Goal: Communication & Community: Participate in discussion

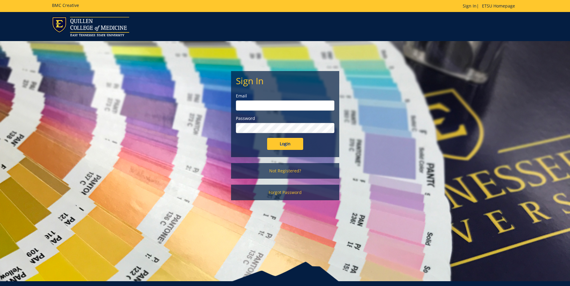
type input "[EMAIL_ADDRESS][DOMAIN_NAME]"
drag, startPoint x: 286, startPoint y: 145, endPoint x: 290, endPoint y: 140, distance: 6.5
click at [286, 145] on input "Login" at bounding box center [285, 144] width 36 height 12
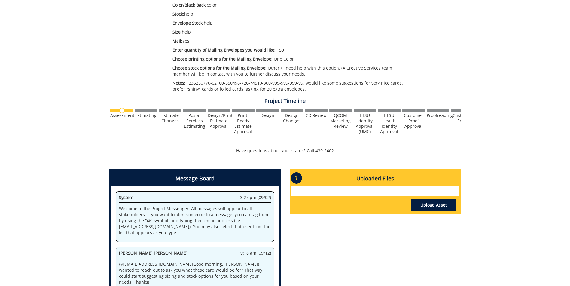
scroll to position [210, 0]
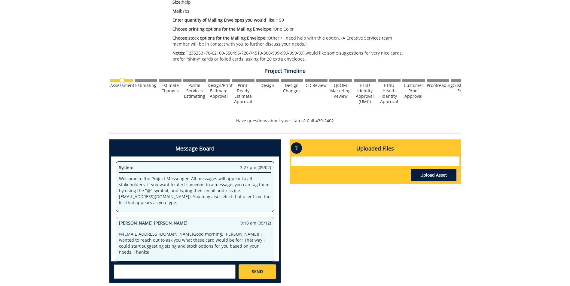
click at [147, 269] on textarea at bounding box center [175, 272] width 122 height 14
type textarea "@[EMAIL_ADDRESS][DOMAIN_NAME] I am so sorry, this is for Christmas Cards."
click at [266, 266] on link "SEND" at bounding box center [256, 272] width 37 height 14
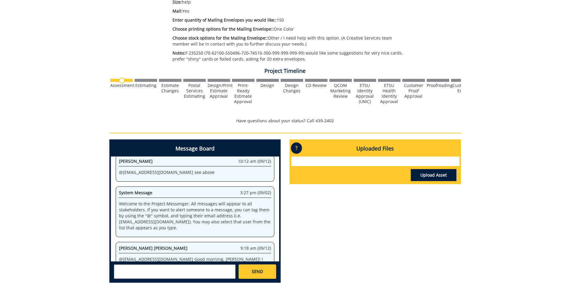
scroll to position [54995, 0]
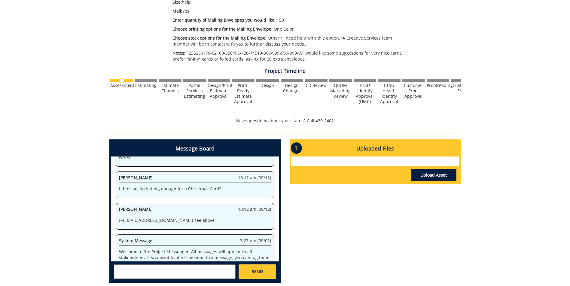
click at [308, 243] on div "Message Board System 3:27 pm (09/02) Welcome to the Project Messenger. All mess…" at bounding box center [285, 214] width 360 height 148
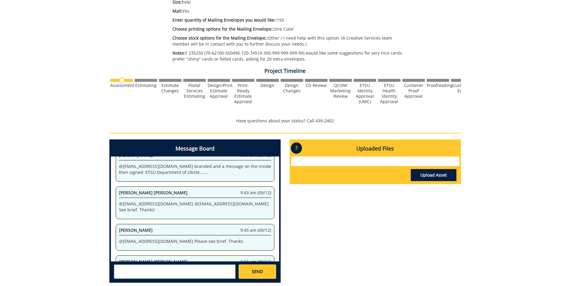
scroll to position [144273, 0]
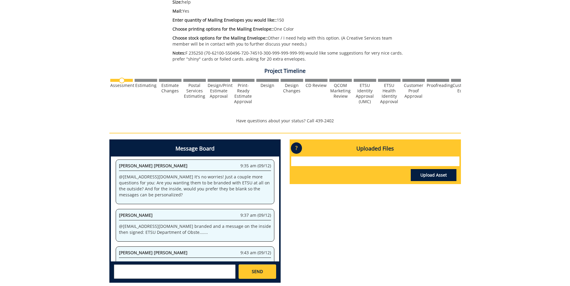
click at [188, 271] on textarea at bounding box center [175, 272] width 122 height 14
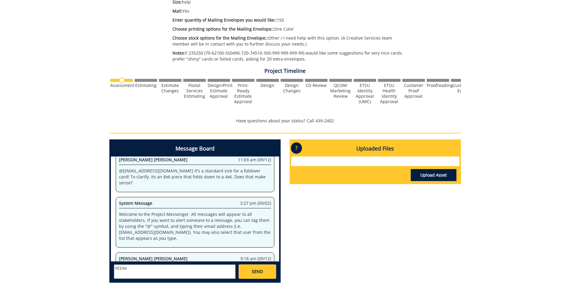
scroll to position [147672, 0]
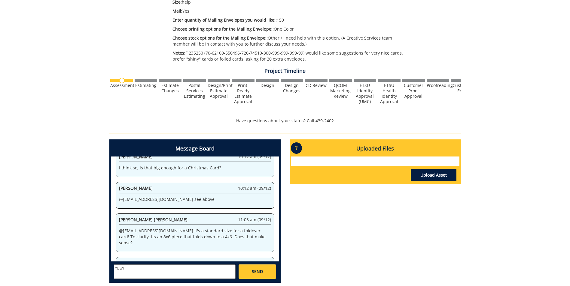
click at [136, 274] on textarea "YESY" at bounding box center [175, 272] width 122 height 14
click at [137, 274] on textarea "YESY" at bounding box center [175, 272] width 122 height 14
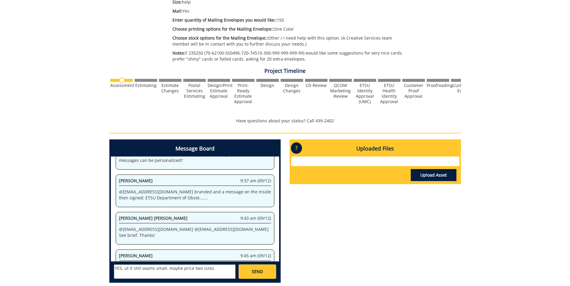
scroll to position [151070, 0]
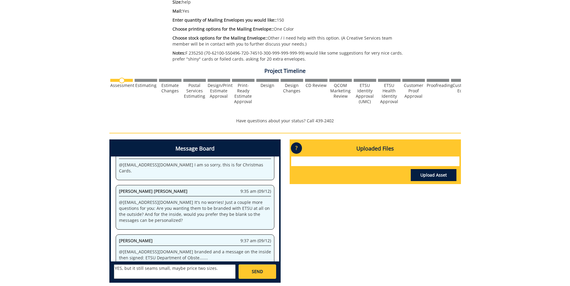
click at [151, 271] on textarea "YES, but it still seams small, maybe price two sizes." at bounding box center [175, 272] width 122 height 14
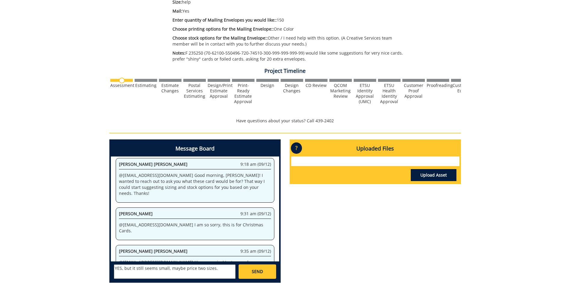
scroll to position [152769, 0]
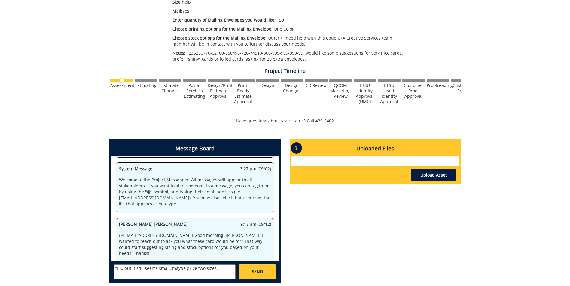
click at [214, 269] on textarea "YES, but it still seems small, maybe price two sizes." at bounding box center [175, 272] width 122 height 14
click at [167, 267] on textarea "YES, but it still seems small, maybe price two sizes." at bounding box center [175, 272] width 122 height 14
click at [147, 276] on textarea "YES, but it still seems small for a Christmas card, maybe price two sizes." at bounding box center [175, 272] width 122 height 14
click at [150, 280] on strong "[PERSON_NAME] [PERSON_NAME]" at bounding box center [176, 283] width 68 height 6
type textarea "YES, but it still seems small for a Christmas card, maybe price two sizes. @[EM…"
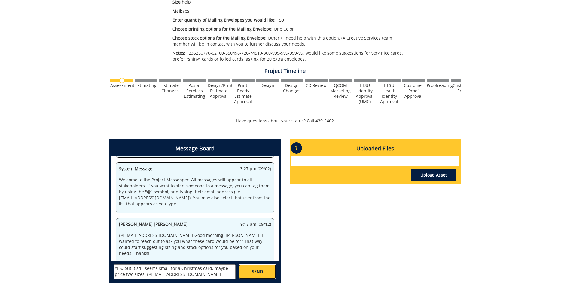
scroll to position [153194, 0]
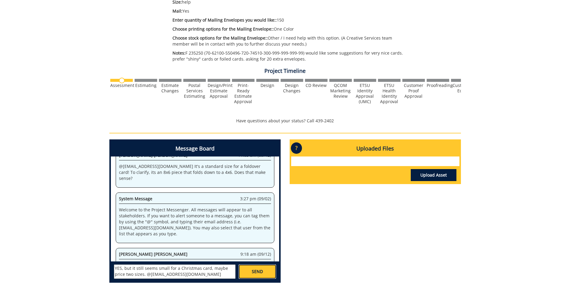
click at [263, 267] on link "SEND" at bounding box center [256, 272] width 37 height 14
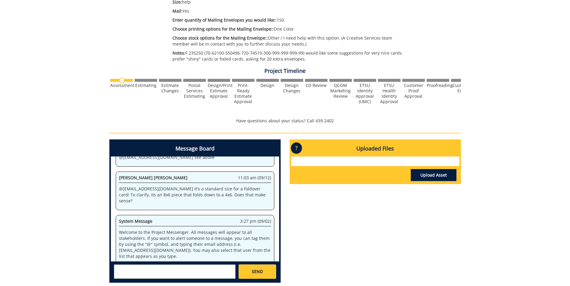
scroll to position [155006, 0]
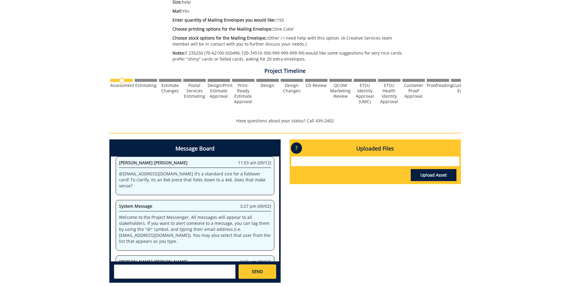
click at [98, 77] on div "260406-A MartaGouge-Note Card / Thank You Card / Greeting Card with Envelope Es…" at bounding box center [285, 70] width 570 height 436
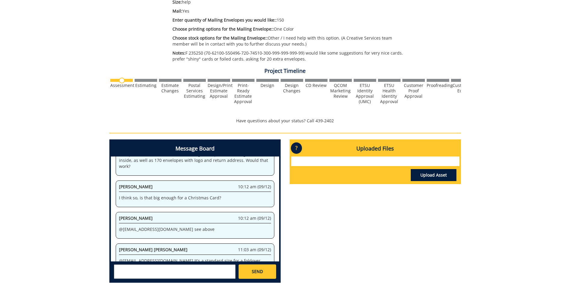
scroll to position [169444, 0]
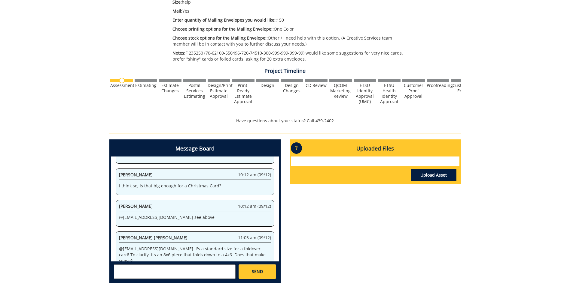
click at [193, 270] on textarea at bounding box center [175, 272] width 122 height 14
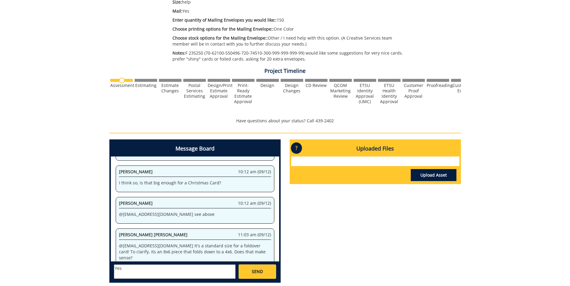
click at [200, 262] on div "System 3:27 pm (09/02) Welcome to the Project Messenger. All messages will appe…" at bounding box center [195, 209] width 168 height 105
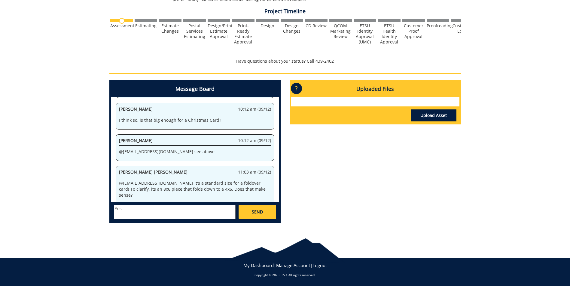
scroll to position [172407, 0]
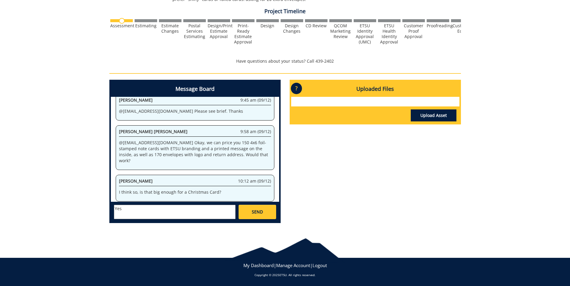
drag, startPoint x: 146, startPoint y: 214, endPoint x: 127, endPoint y: 219, distance: 19.7
click at [146, 214] on textarea "Yes" at bounding box center [175, 212] width 122 height 14
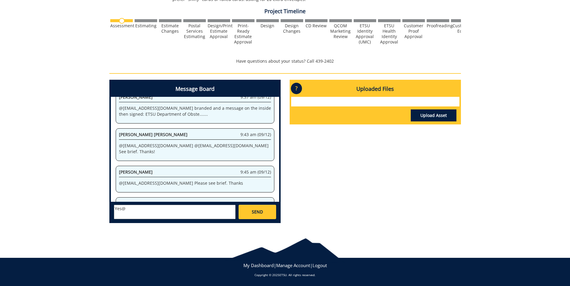
click at [176, 207] on textarea "Yes@" at bounding box center [175, 212] width 122 height 14
click at [158, 210] on textarea "Yes@" at bounding box center [175, 212] width 122 height 14
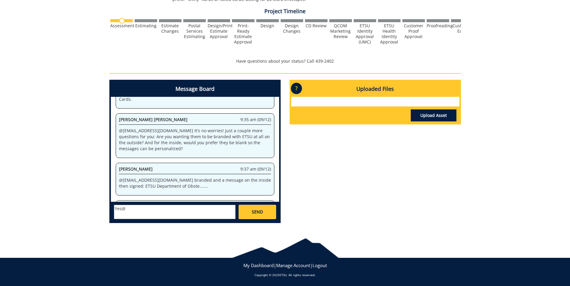
scroll to position [175370, 0]
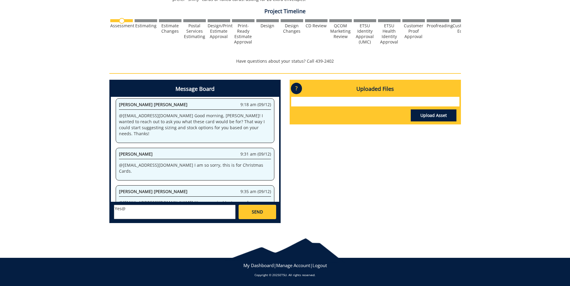
drag, startPoint x: 126, startPoint y: 210, endPoint x: 166, endPoint y: 214, distance: 40.4
click at [126, 210] on textarea "Yes@" at bounding box center [175, 212] width 122 height 14
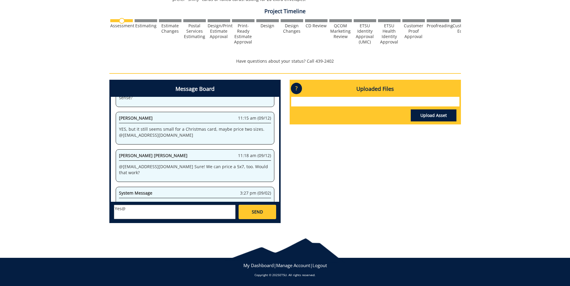
scroll to position [178334, 0]
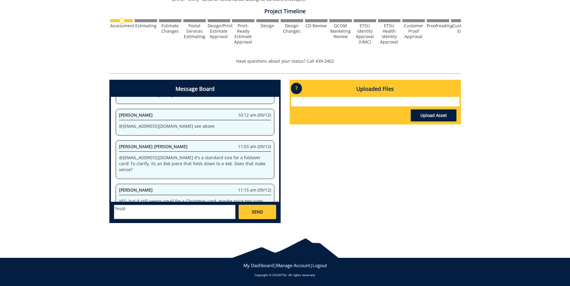
drag, startPoint x: 204, startPoint y: 252, endPoint x: 122, endPoint y: 216, distance: 89.4
click at [204, 251] on div at bounding box center [285, 248] width 570 height 25
click at [128, 207] on textarea "Yes@" at bounding box center [175, 212] width 122 height 14
click at [122, 209] on textarea "Yes@" at bounding box center [175, 212] width 122 height 14
click at [126, 208] on textarea "Yes@" at bounding box center [175, 212] width 122 height 14
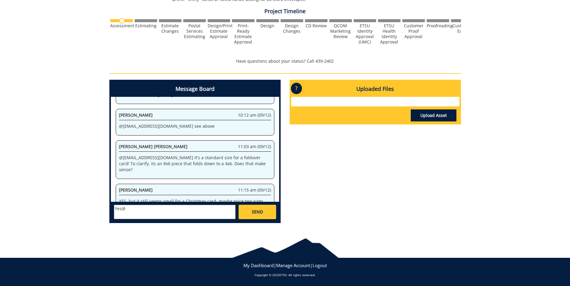
scroll to position [179321, 0]
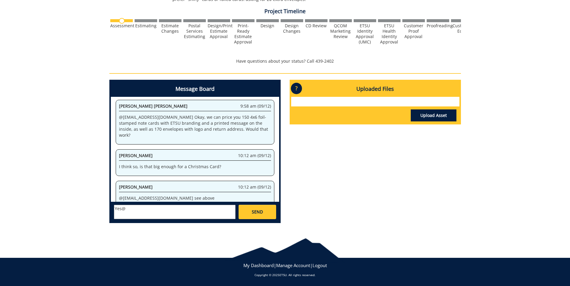
type textarea "Yes@"
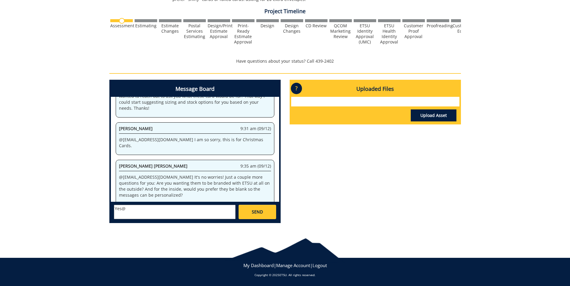
drag, startPoint x: 380, startPoint y: 164, endPoint x: 100, endPoint y: 215, distance: 284.8
click at [380, 164] on div "Message Board System 3:27 pm (09/02) Welcome to the Project Messenger. All mess…" at bounding box center [285, 154] width 360 height 148
click at [100, 215] on div "260406-A MartaGouge-Note Card / Thank You Card / Greeting Card with Envelope Es…" at bounding box center [285, 11] width 570 height 436
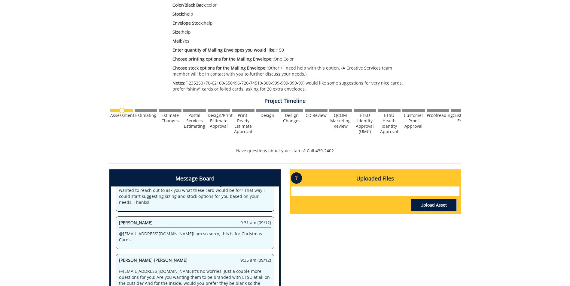
scroll to position [240, 0]
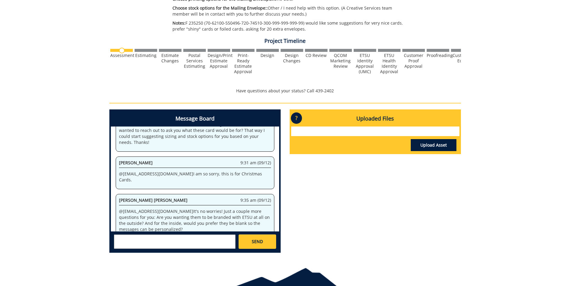
click at [144, 238] on textarea at bounding box center [175, 242] width 122 height 14
type textarea "@campbelltc@etsu.edu branded and a message on the inside then signed: ETSU Depa…"
click at [247, 240] on link "SEND" at bounding box center [256, 242] width 37 height 14
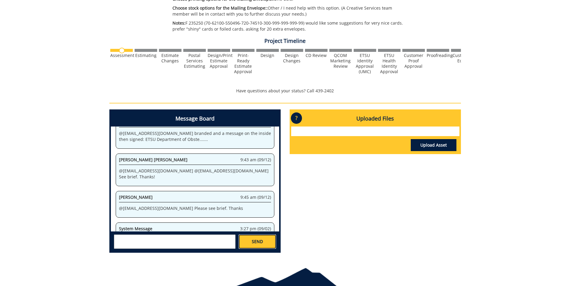
scroll to position [10022, 0]
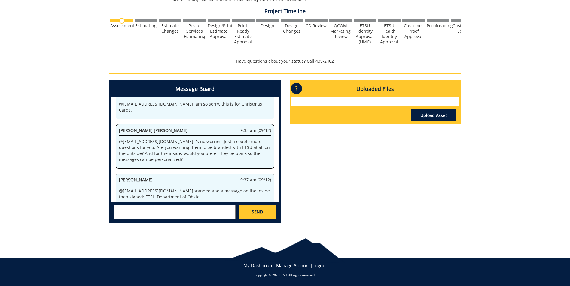
scroll to position [150, 0]
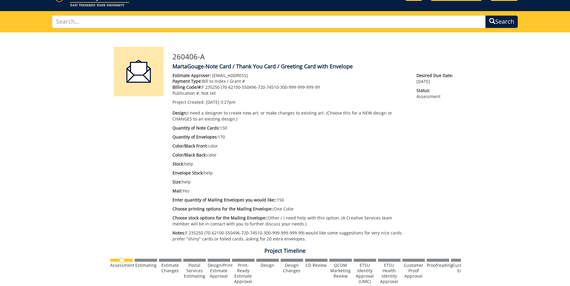
scroll to position [240, 0]
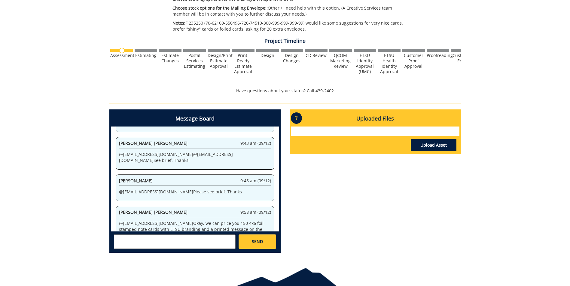
click at [216, 244] on textarea at bounding box center [175, 242] width 122 height 14
click at [221, 245] on textarea "I think so , is that big enough for for a Christmas Card?" at bounding box center [175, 242] width 122 height 14
type textarea "I think so, is that big enough for a Christmas Card?"
click at [248, 237] on link "SEND" at bounding box center [256, 242] width 37 height 14
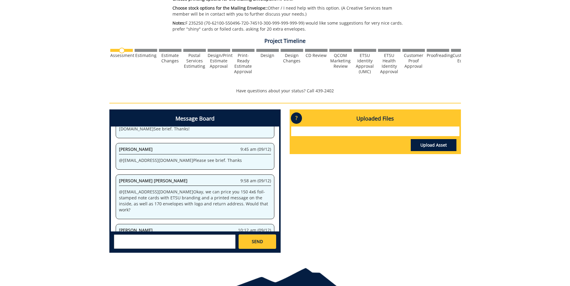
drag, startPoint x: 146, startPoint y: 238, endPoint x: 152, endPoint y: 234, distance: 7.7
click at [146, 239] on textarea at bounding box center [175, 242] width 122 height 14
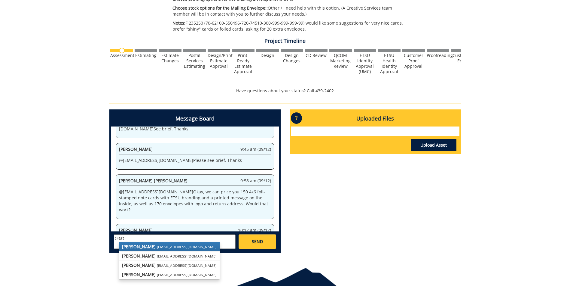
scroll to position [967, 0]
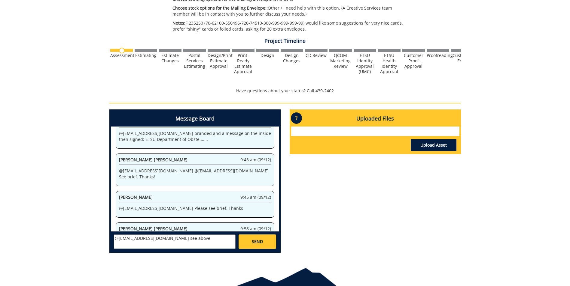
type textarea "@campbelltc@etsu.edu see above"
click at [249, 240] on link "SEND" at bounding box center [256, 242] width 37 height 14
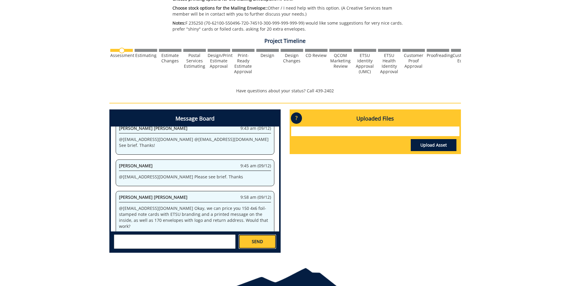
scroll to position [1354, 0]
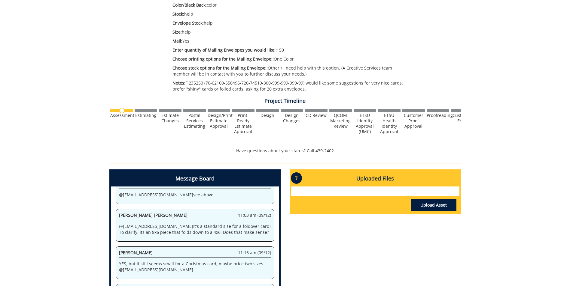
scroll to position [270, 0]
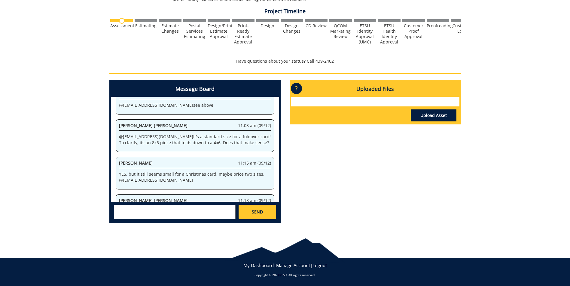
click at [149, 212] on textarea at bounding box center [175, 212] width 122 height 14
click at [161, 213] on textarea "yes that will work" at bounding box center [175, 212] width 122 height 14
click at [157, 211] on textarea "yes that will work" at bounding box center [175, 212] width 122 height 14
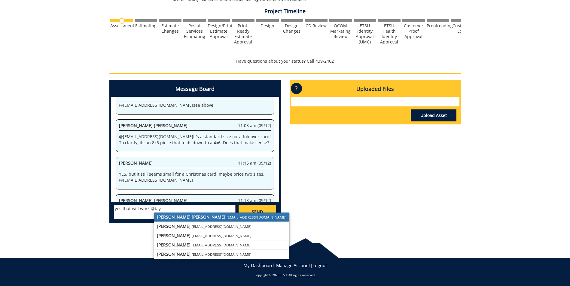
click at [194, 218] on link "Taylor C. Campbell campbelltc@etsu.edu" at bounding box center [221, 217] width 135 height 9
type textarea "yes that will work @[EMAIL_ADDRESS][DOMAIN_NAME]"
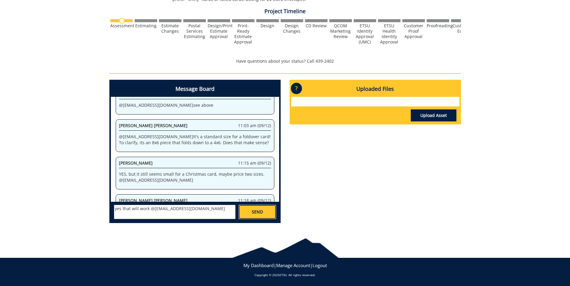
click at [257, 210] on span "SEND" at bounding box center [257, 212] width 11 height 6
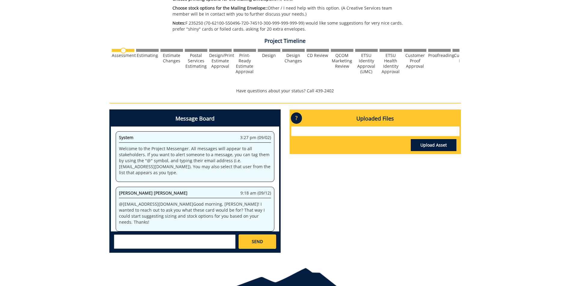
scroll to position [53428, 0]
